Goal: Navigation & Orientation: Find specific page/section

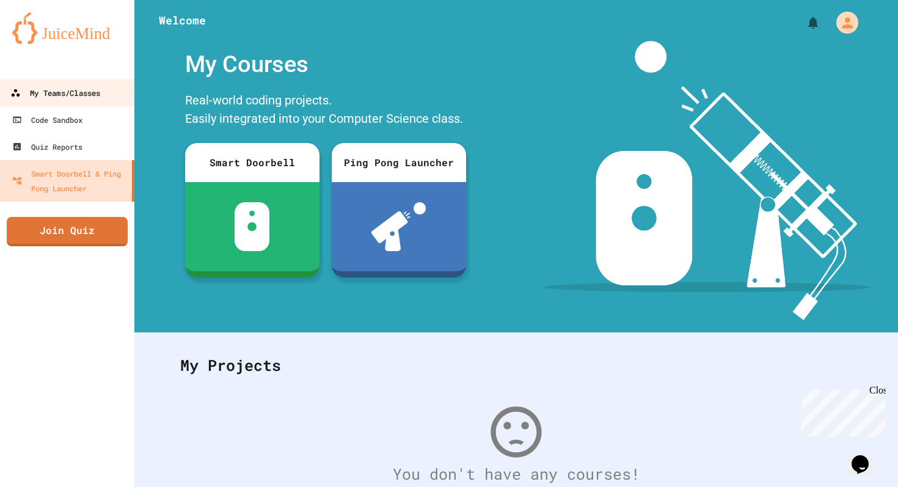
click at [106, 100] on link "My Teams/Classes" at bounding box center [67, 92] width 139 height 27
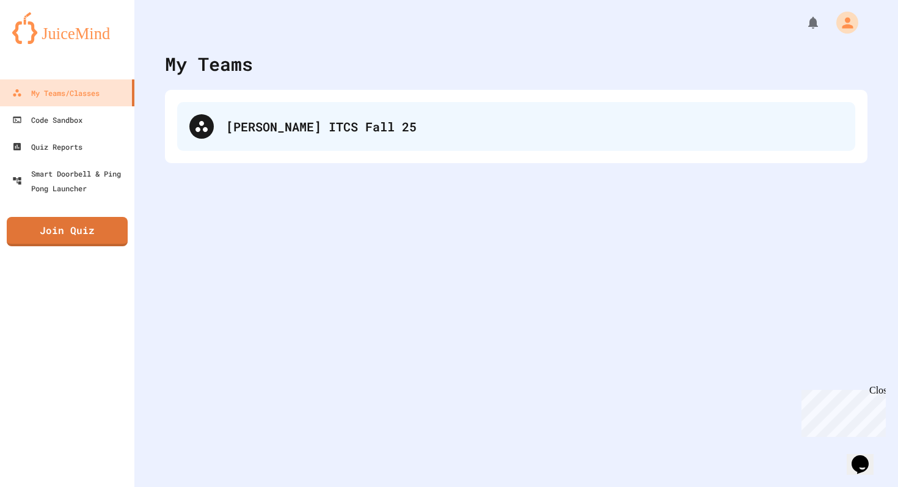
click at [267, 139] on div "[PERSON_NAME] ITCS Fall 25" at bounding box center [516, 126] width 678 height 49
